Goal: Find specific page/section: Find specific page/section

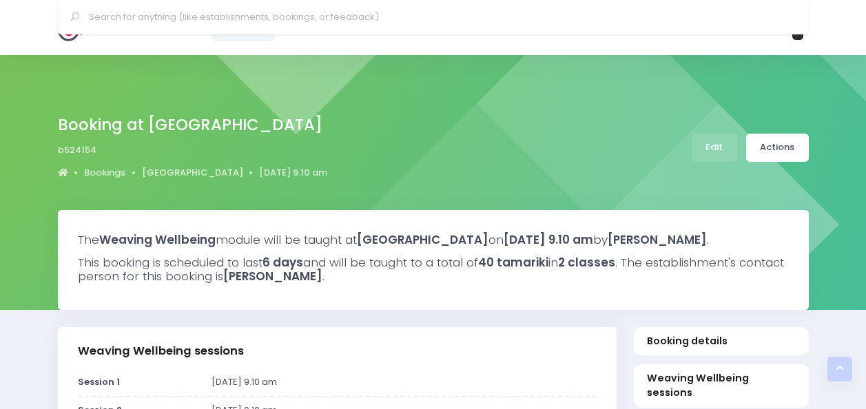
select select "5"
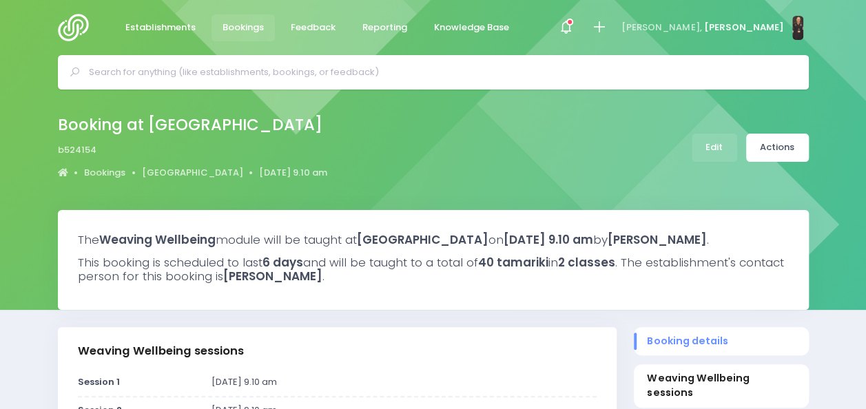
click at [73, 19] on img at bounding box center [77, 28] width 39 height 28
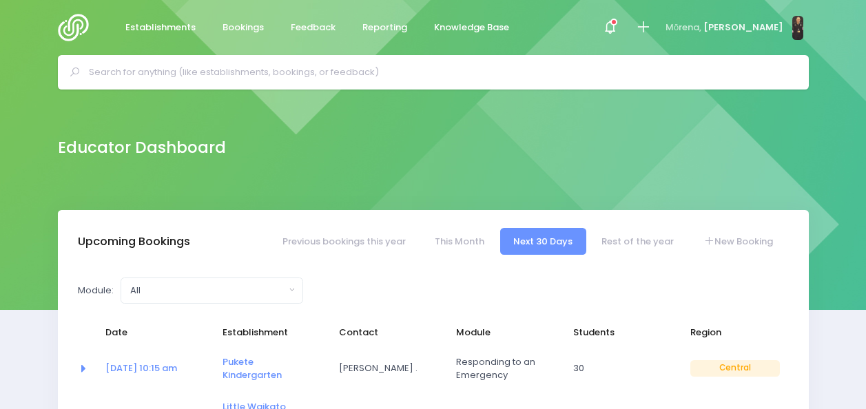
select select "5"
click at [243, 70] on input "text" at bounding box center [439, 72] width 701 height 21
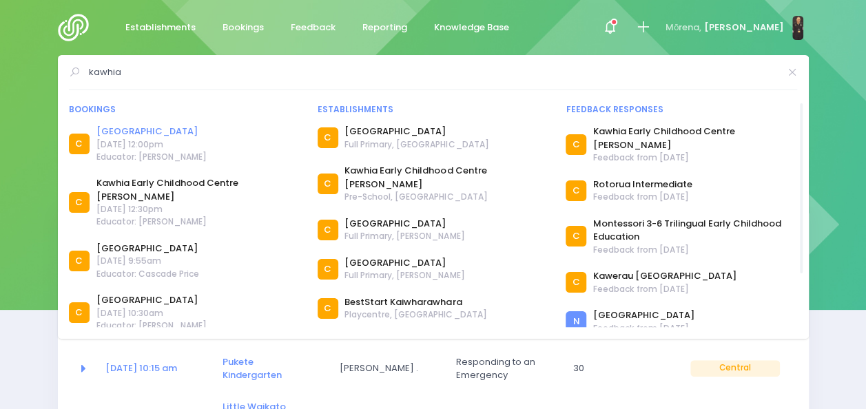
type input "kawhia"
click at [141, 128] on link "[GEOGRAPHIC_DATA]" at bounding box center [152, 132] width 110 height 14
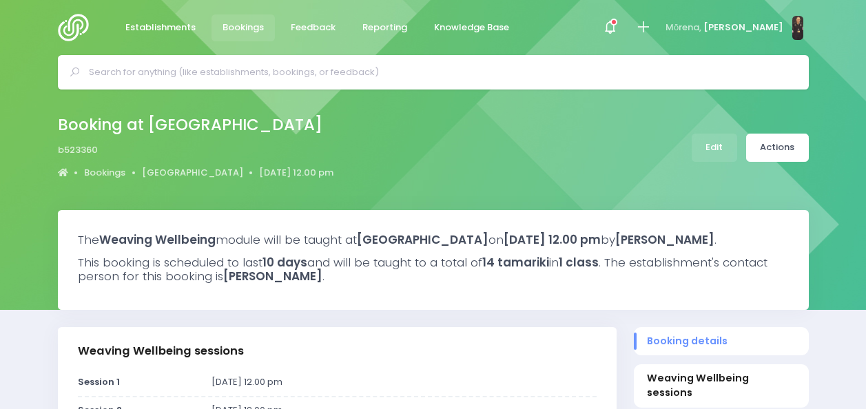
select select "5"
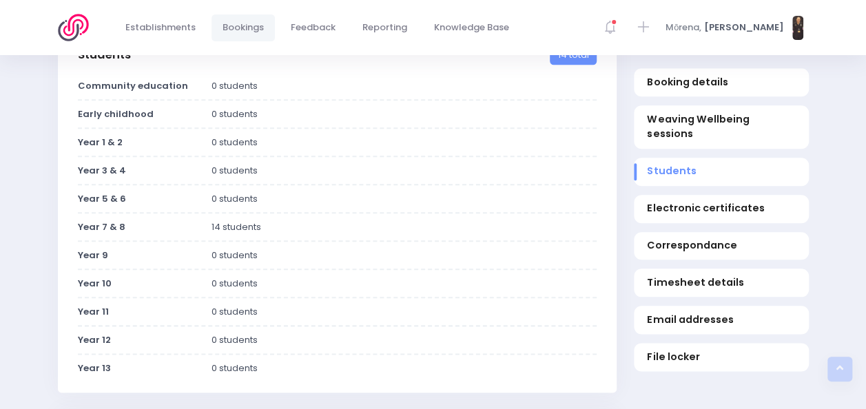
scroll to position [649, 0]
